Goal: Task Accomplishment & Management: Complete application form

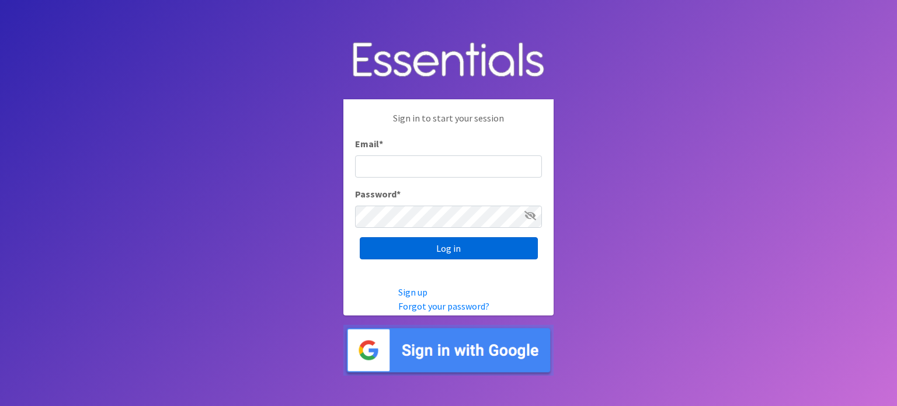
type input "[EMAIL_ADDRESS][DOMAIN_NAME]"
click at [437, 249] on input "Log in" at bounding box center [449, 248] width 178 height 22
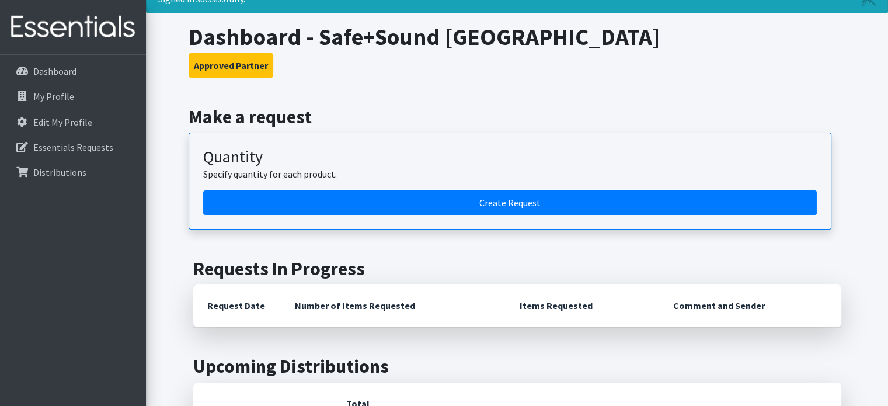
scroll to position [117, 0]
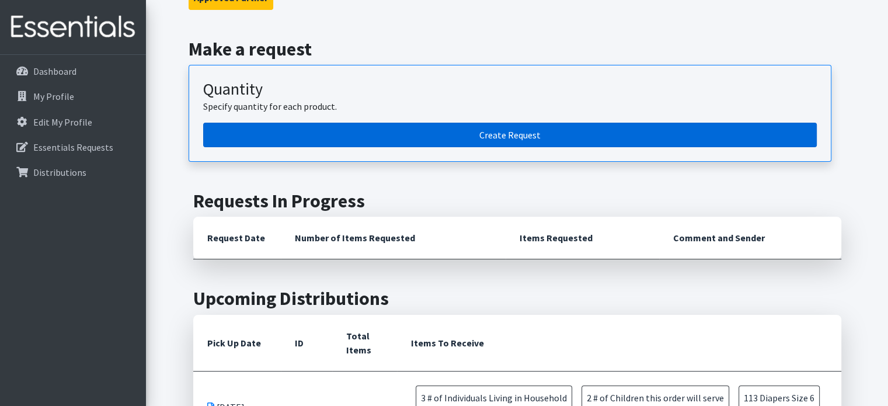
click at [485, 134] on link "Create Request" at bounding box center [510, 135] width 614 height 25
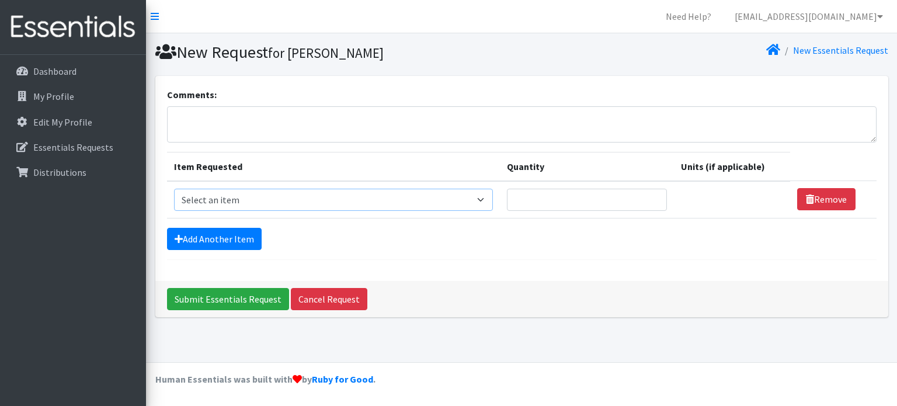
click at [302, 205] on select "Select an item # of Children this order will serve # of Individuals Living in H…" at bounding box center [333, 200] width 319 height 22
click at [591, 261] on div "Comments: Item Requested Quantity Units (if applicable) Item Requested Select a…" at bounding box center [521, 178] width 733 height 205
